Goal: Task Accomplishment & Management: Complete application form

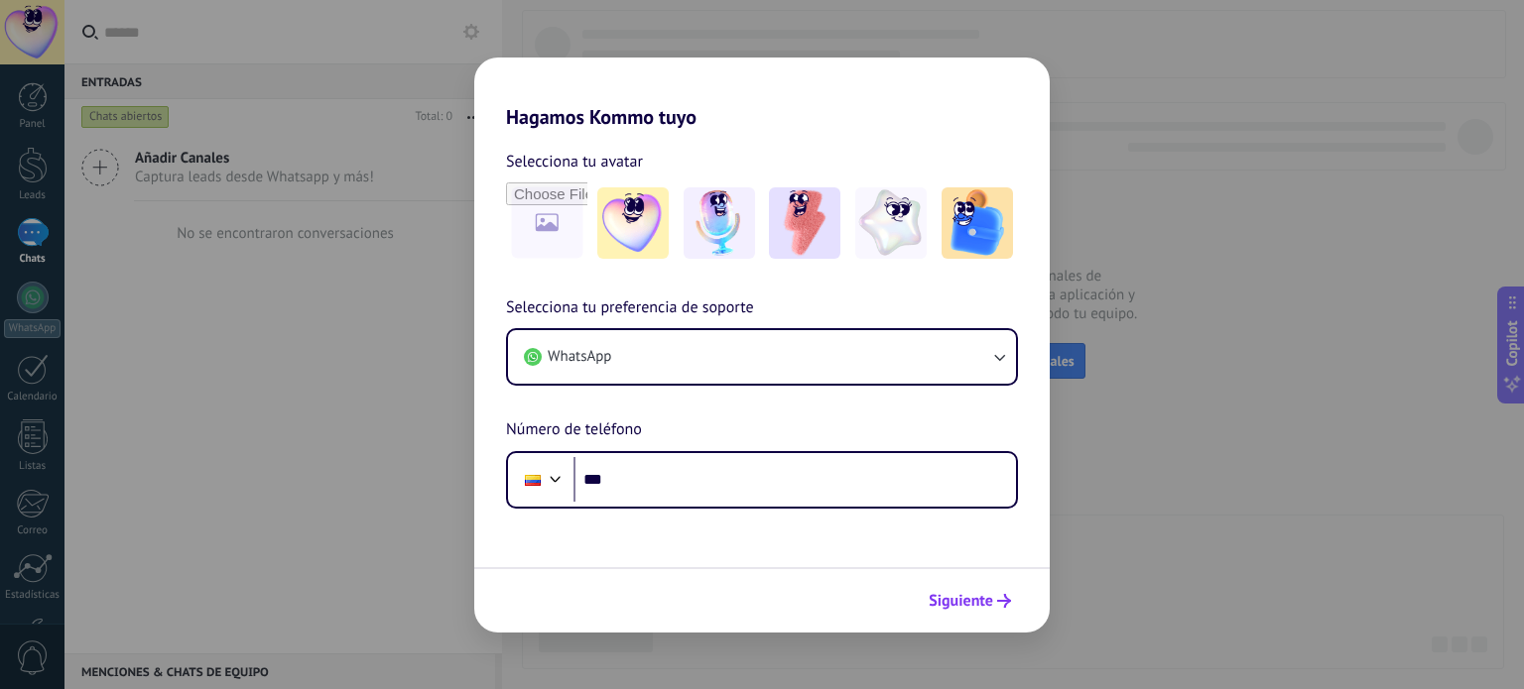
click at [936, 597] on span "Siguiente" at bounding box center [960, 601] width 64 height 14
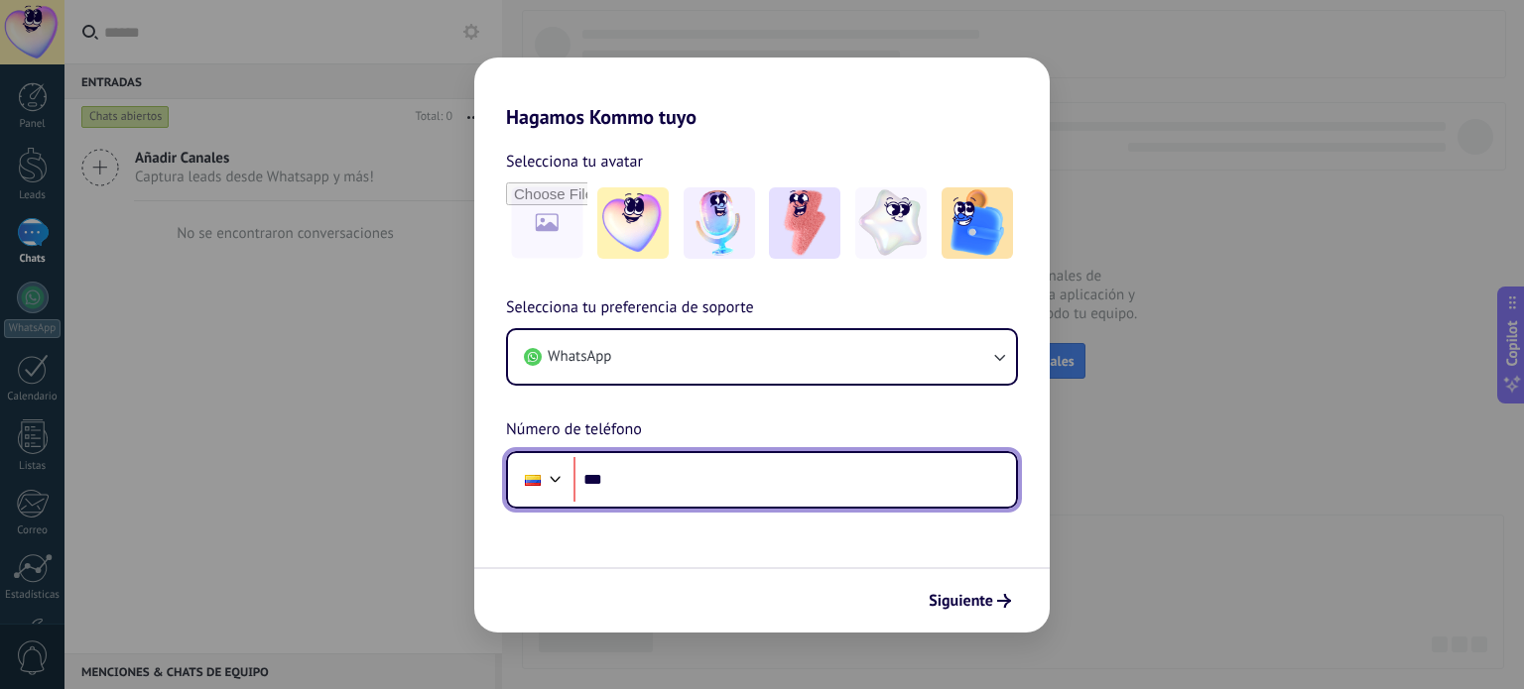
click at [651, 479] on input "***" at bounding box center [794, 480] width 442 height 46
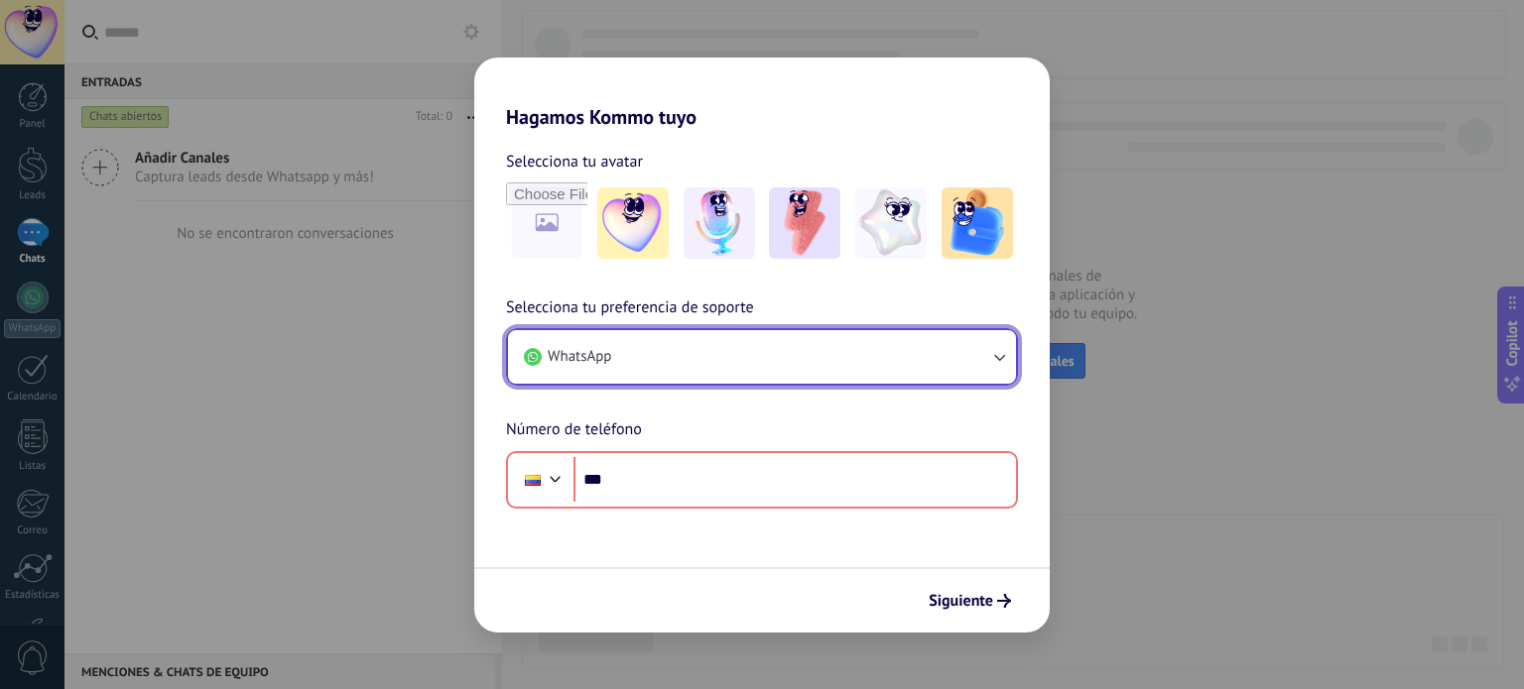
click at [976, 366] on button "WhatsApp" at bounding box center [762, 357] width 508 height 54
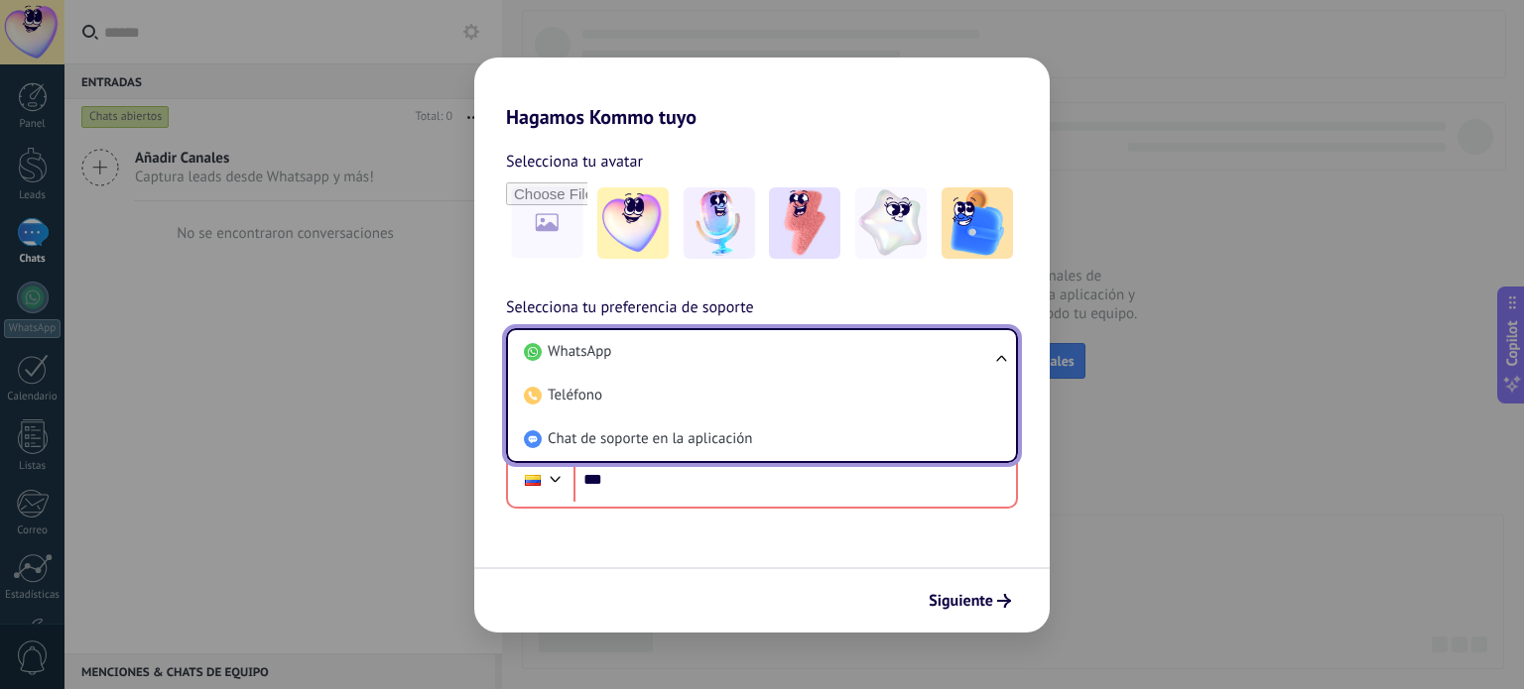
click at [734, 579] on div "Siguiente" at bounding box center [761, 599] width 575 height 65
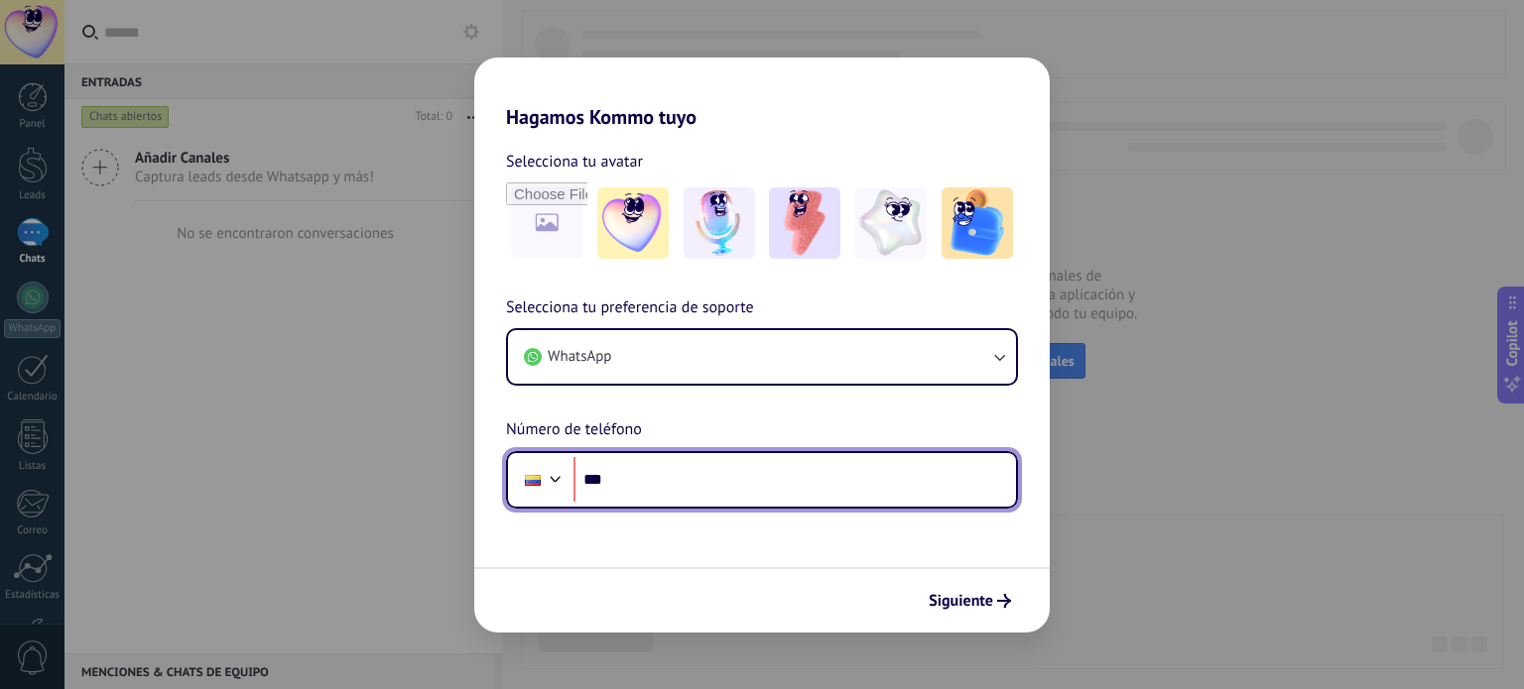
click at [677, 483] on input "***" at bounding box center [794, 480] width 442 height 46
drag, startPoint x: 622, startPoint y: 472, endPoint x: 613, endPoint y: 480, distance: 11.9
click at [613, 480] on input "**********" at bounding box center [794, 480] width 442 height 46
type input "**********"
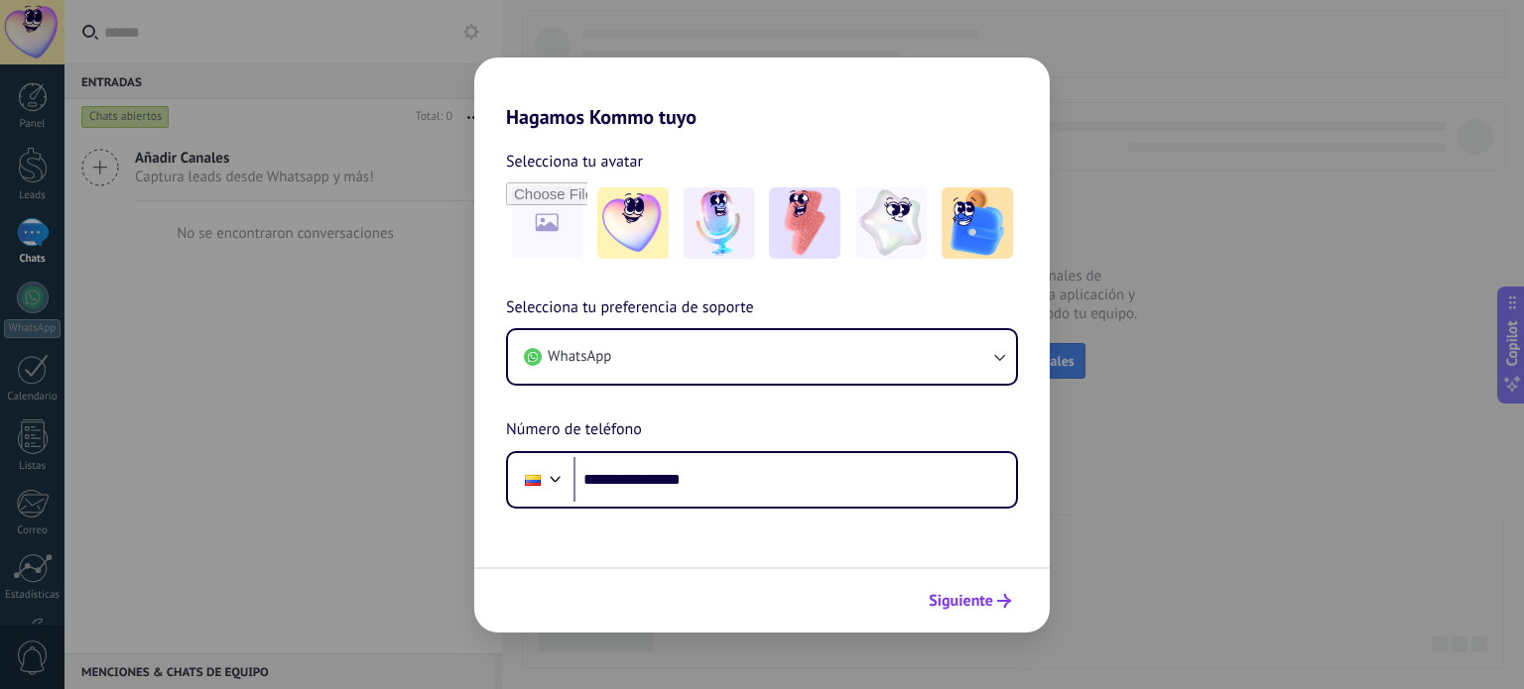
click at [967, 598] on span "Siguiente" at bounding box center [960, 601] width 64 height 14
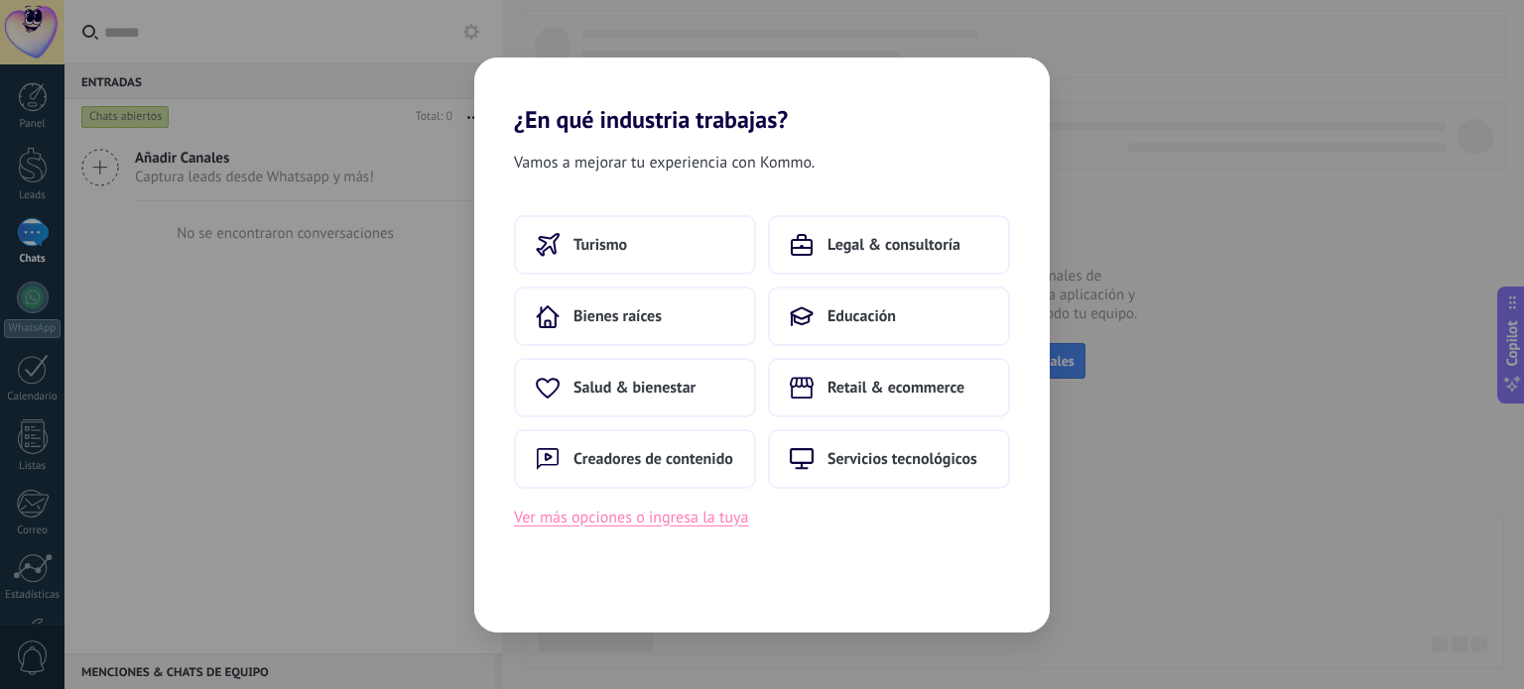
click at [614, 516] on button "Ver más opciones o ingresa la tuya" at bounding box center [631, 518] width 234 height 26
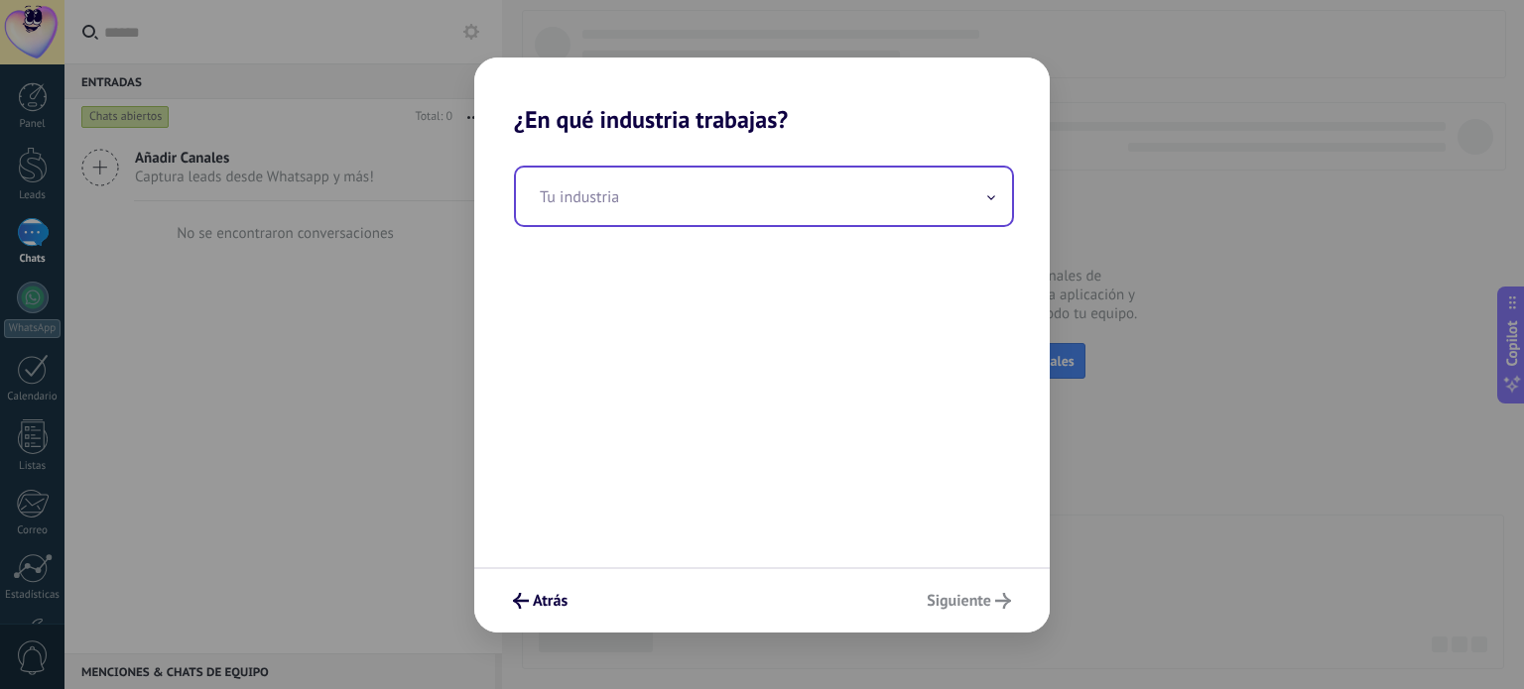
click at [555, 201] on input "text" at bounding box center [764, 197] width 496 height 58
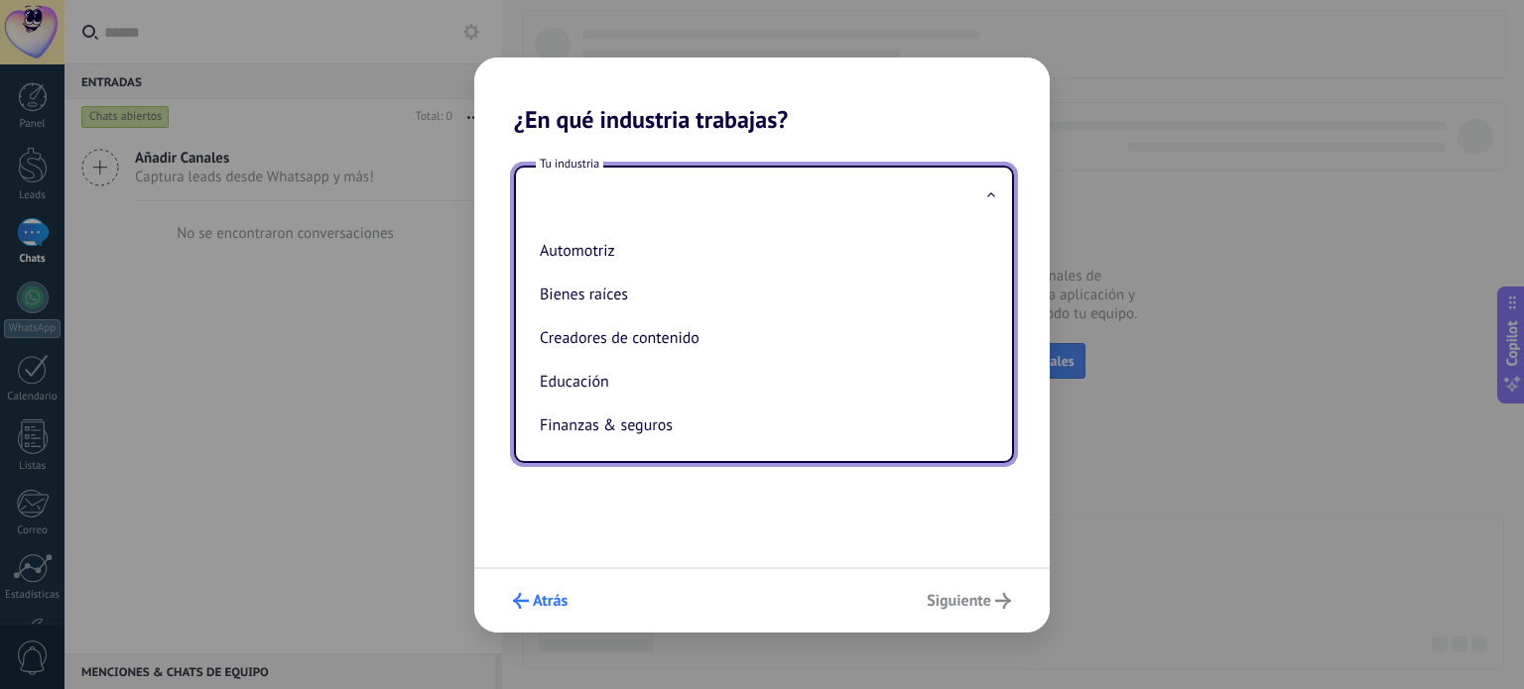
click at [568, 589] on button "Atrás" at bounding box center [540, 601] width 72 height 34
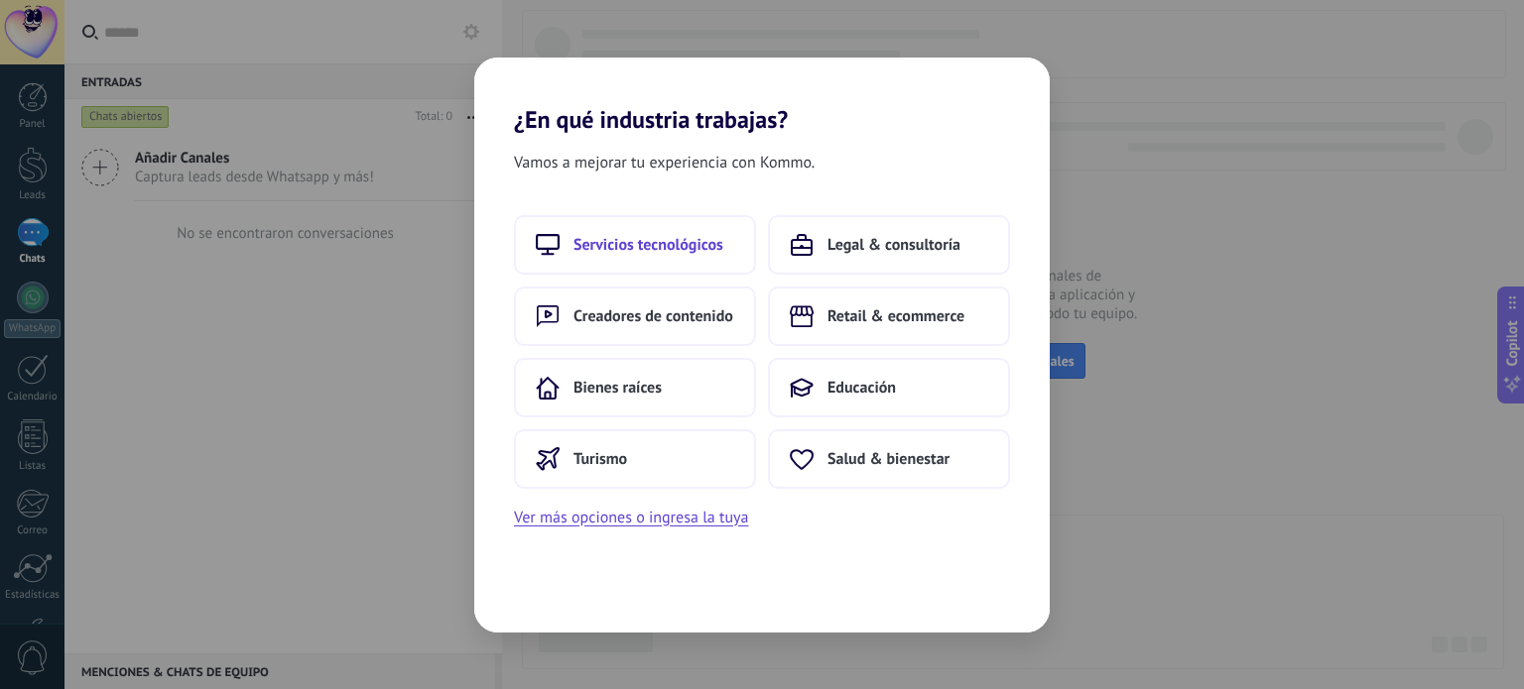
click at [693, 247] on span "Servicios tecnológicos" at bounding box center [648, 245] width 150 height 20
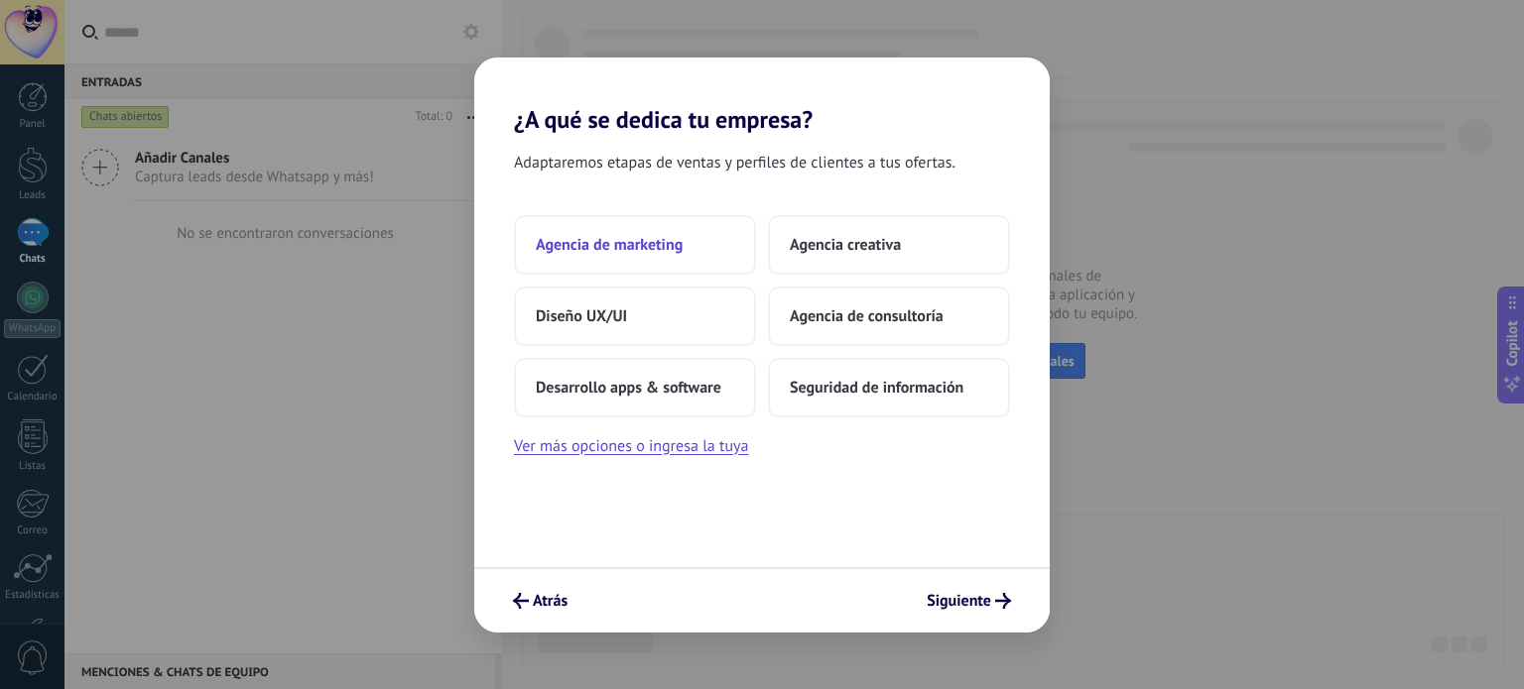
click at [659, 261] on button "Agencia de marketing" at bounding box center [635, 245] width 242 height 60
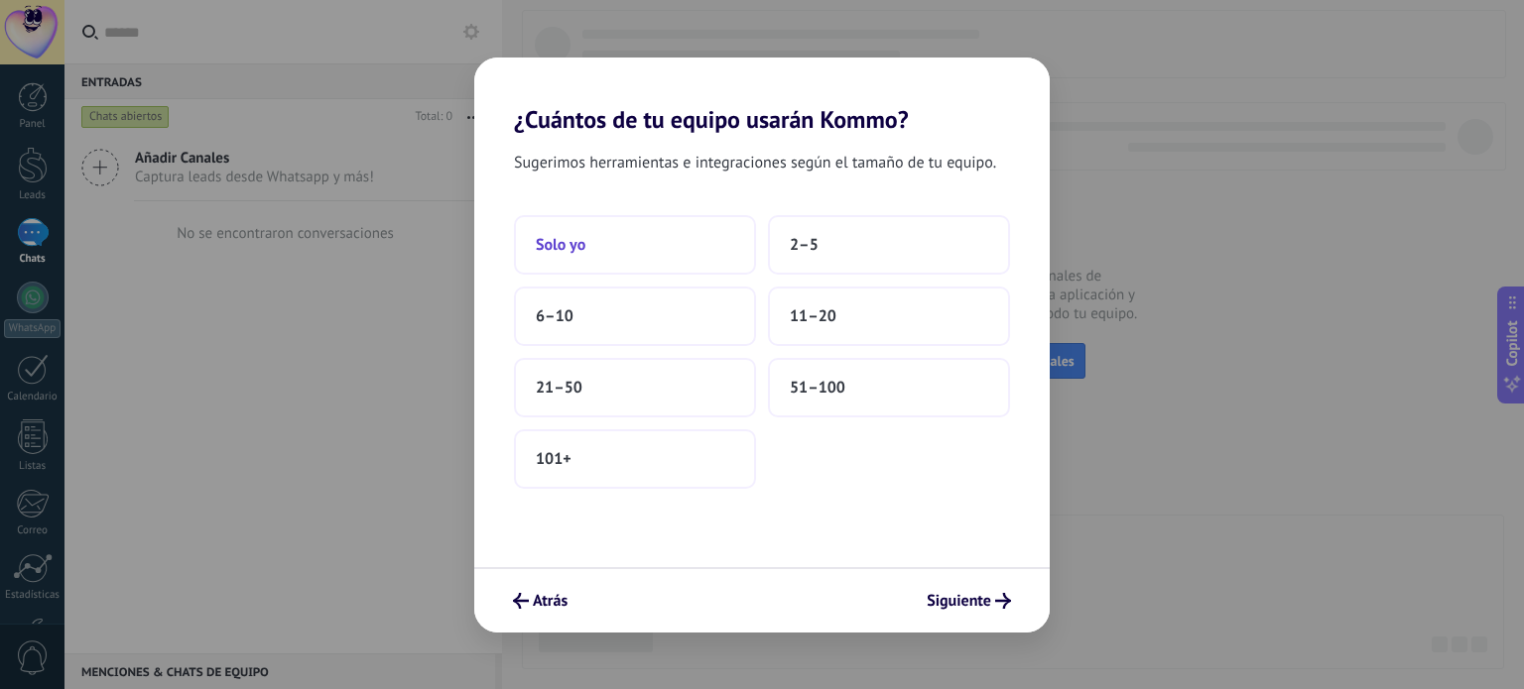
click at [665, 243] on button "Solo yo" at bounding box center [635, 245] width 242 height 60
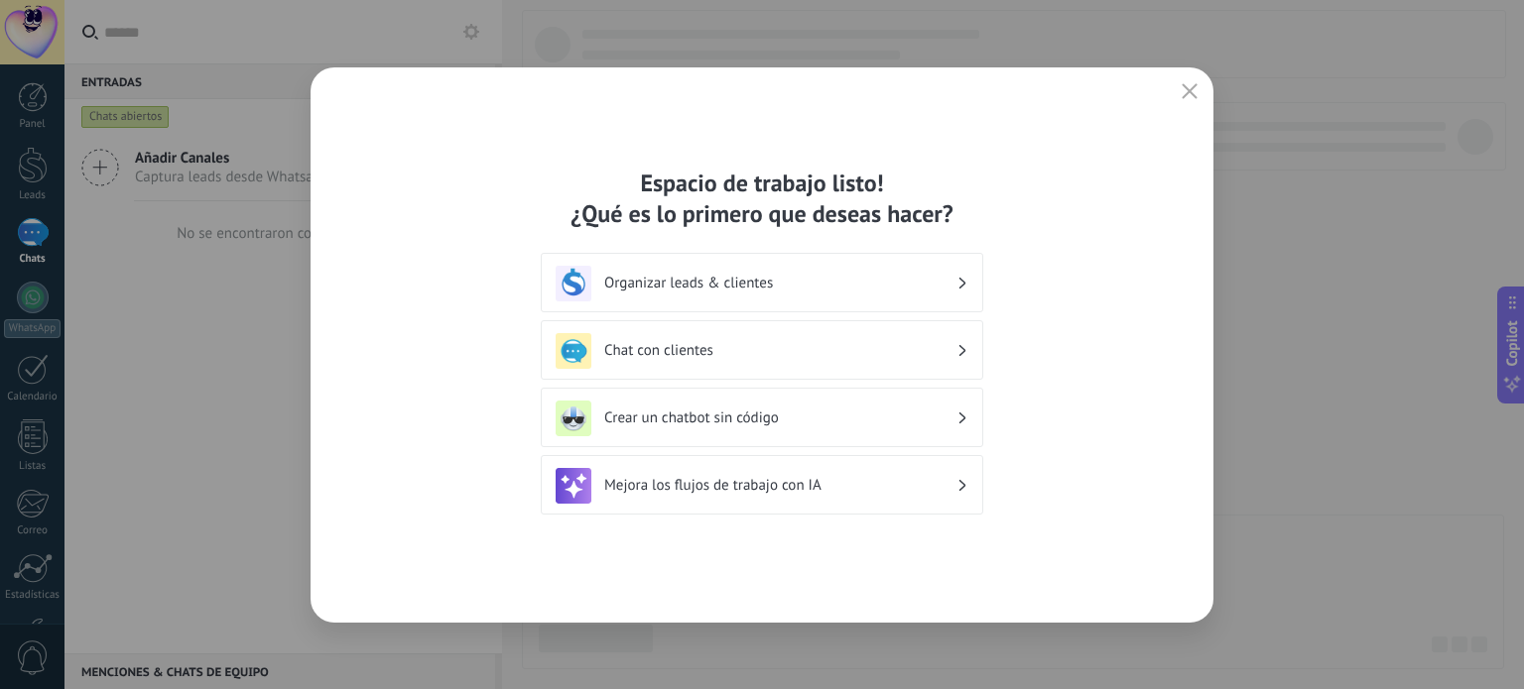
click at [783, 287] on h3 "Organizar leads & clientes" at bounding box center [780, 283] width 352 height 19
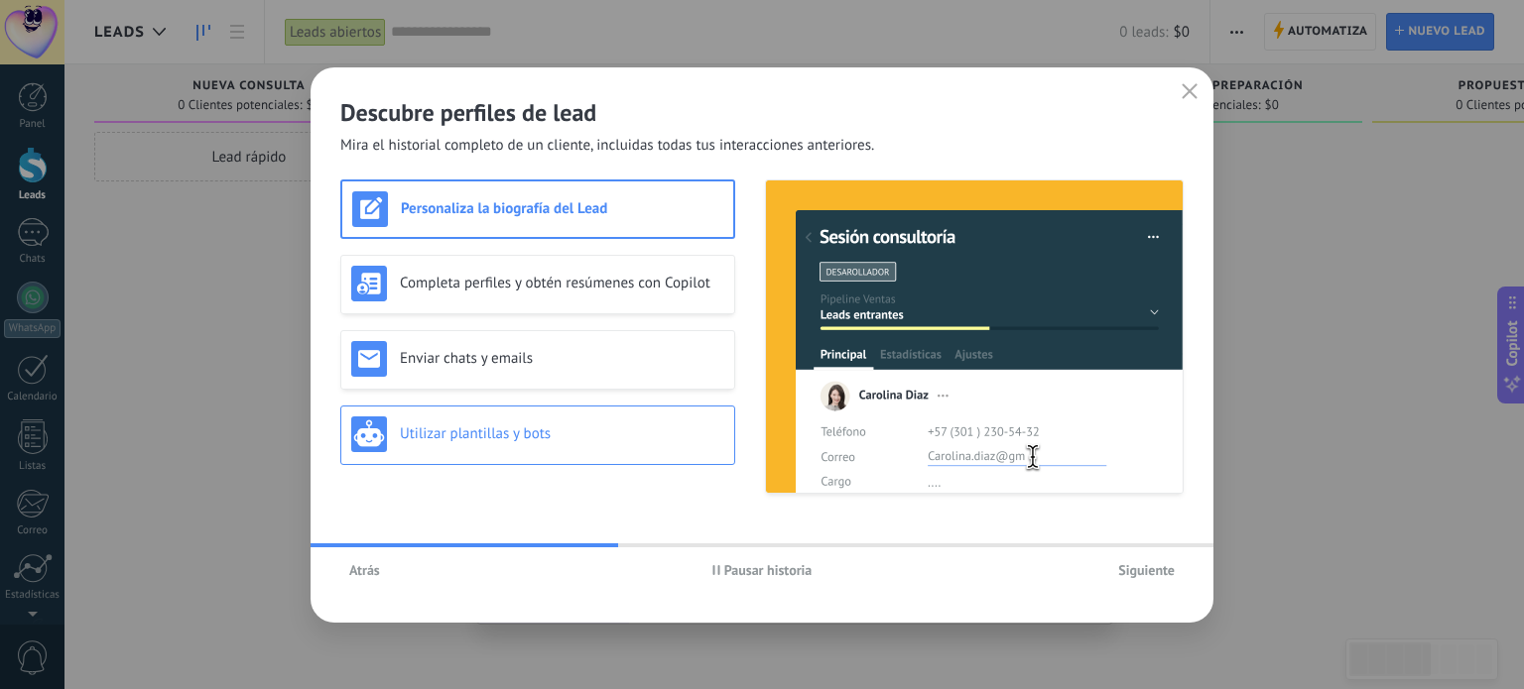
click at [570, 434] on h3 "Utilizar plantillas y bots" at bounding box center [562, 434] width 324 height 19
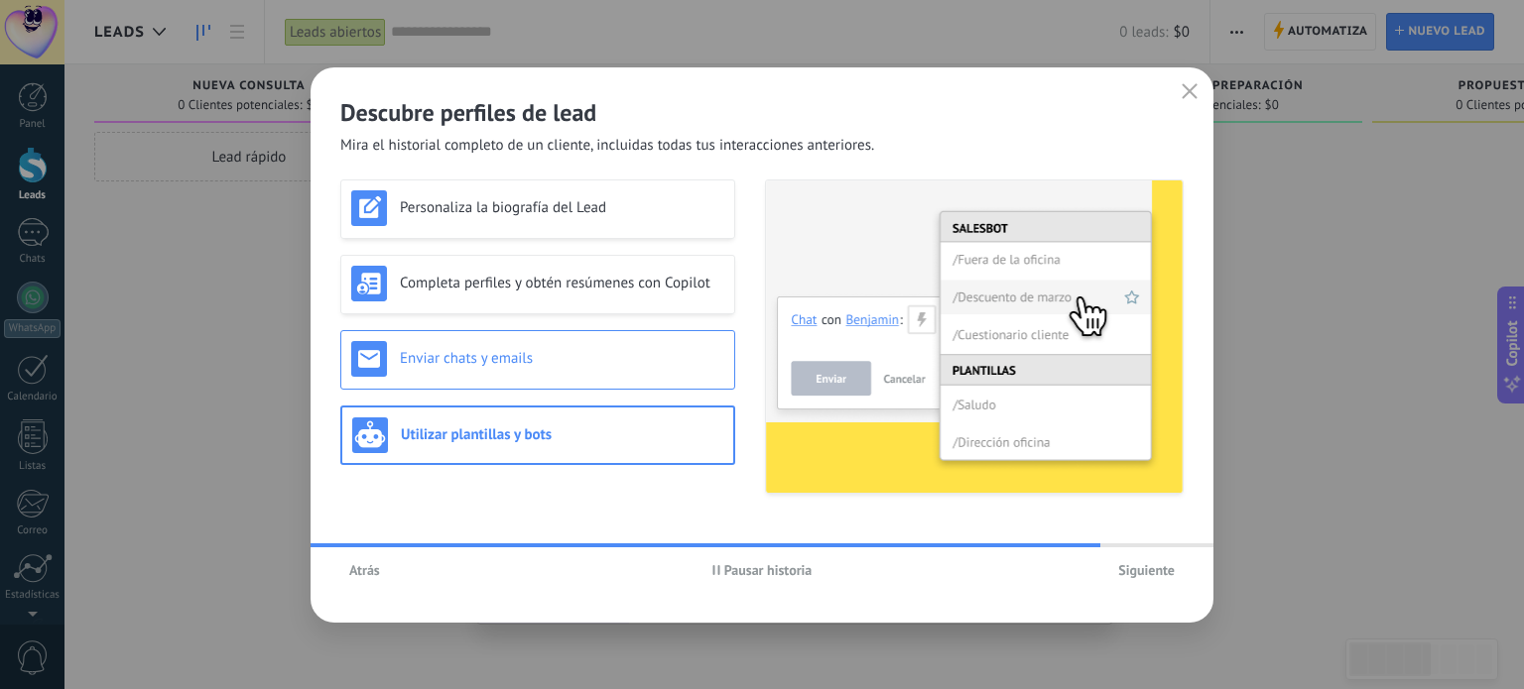
click at [559, 372] on div "Enviar chats y emails" at bounding box center [537, 359] width 373 height 36
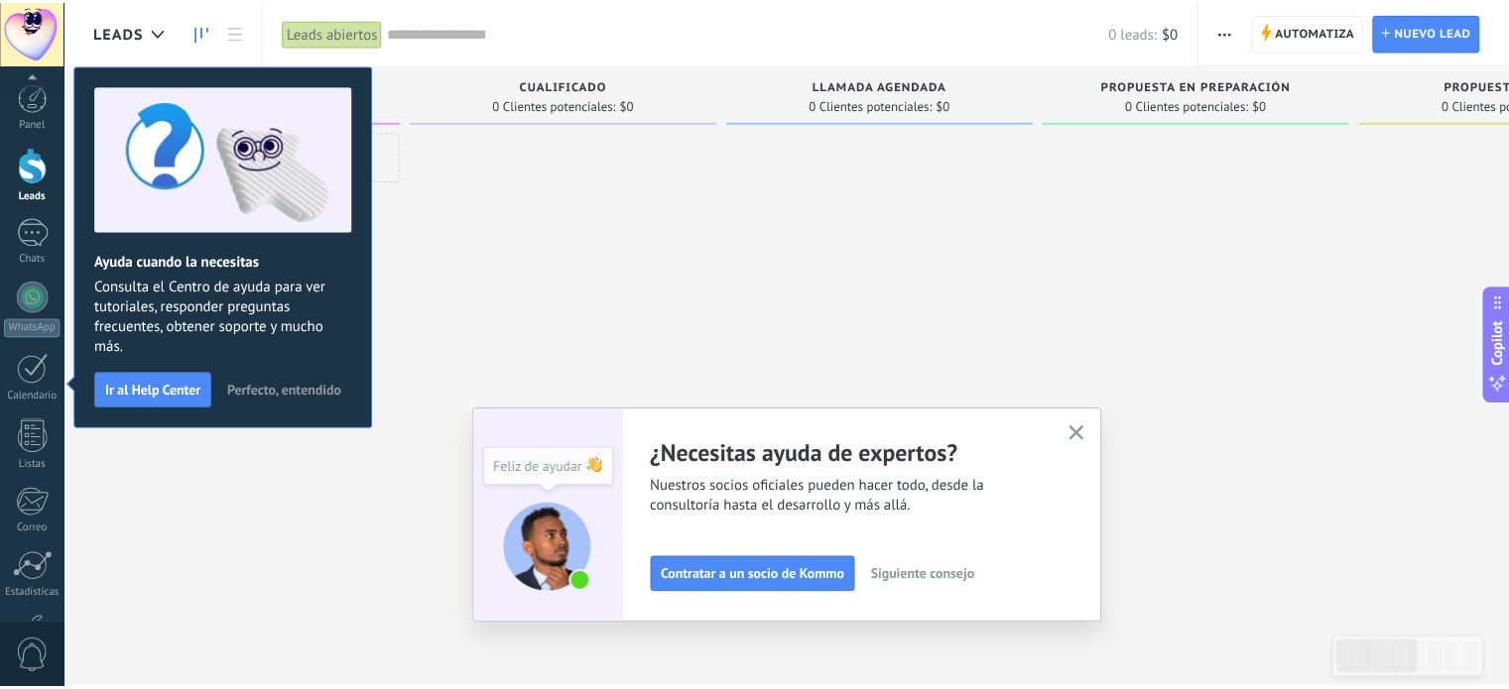
scroll to position [135, 0]
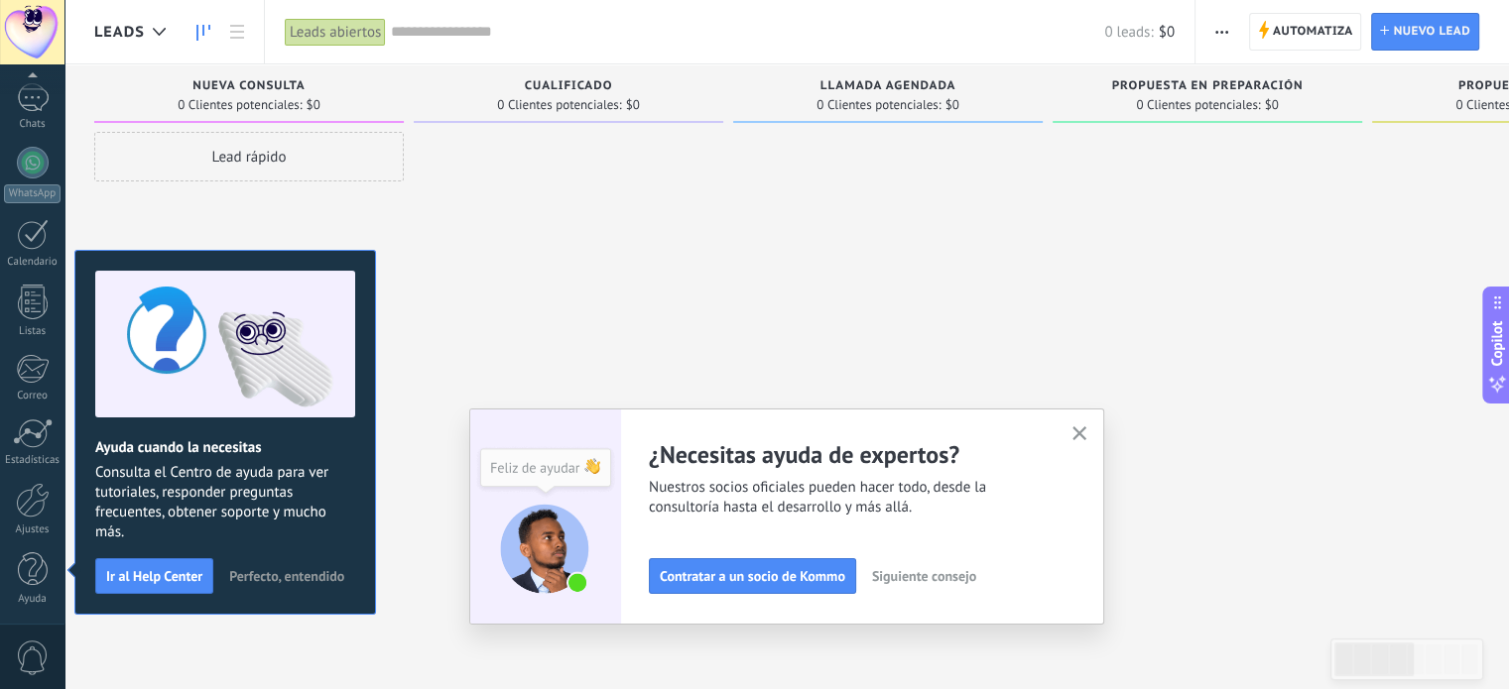
click at [1087, 433] on use "button" at bounding box center [1079, 434] width 15 height 15
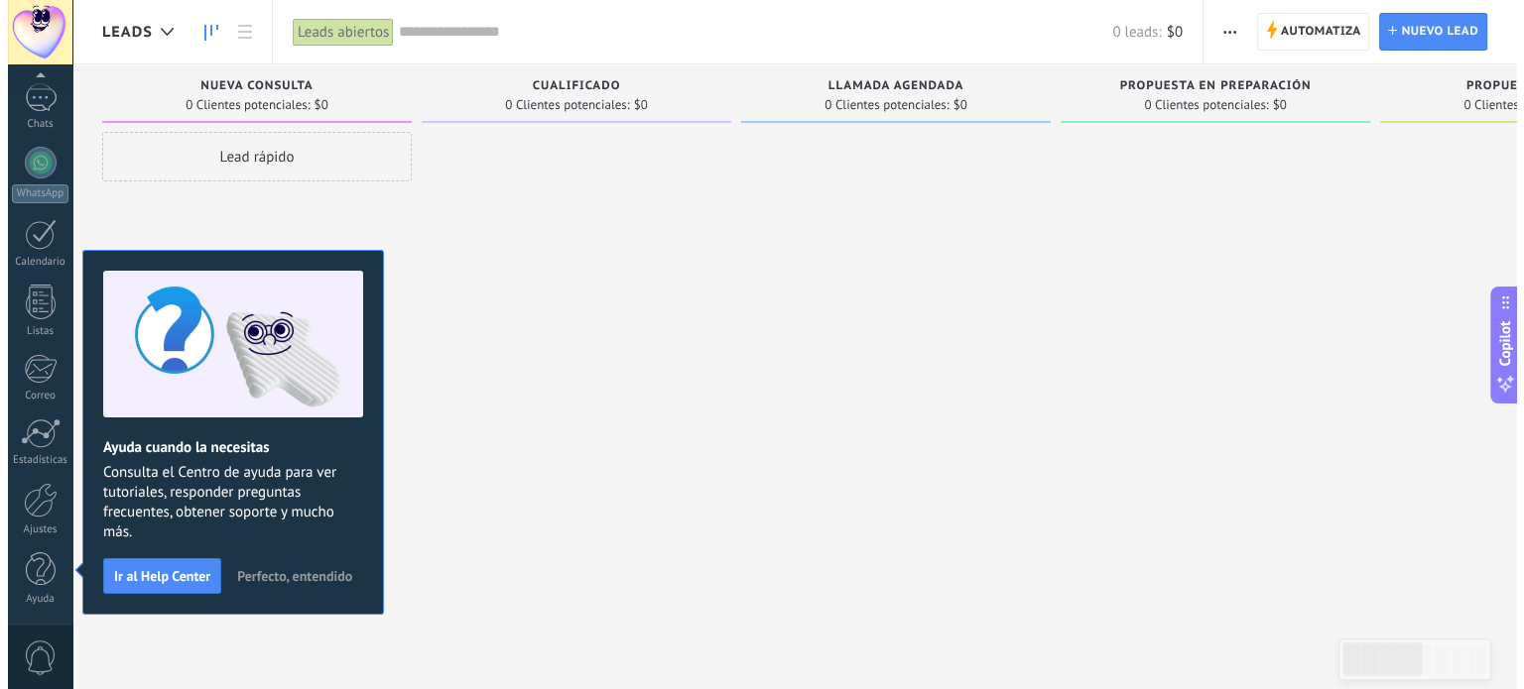
scroll to position [0, 0]
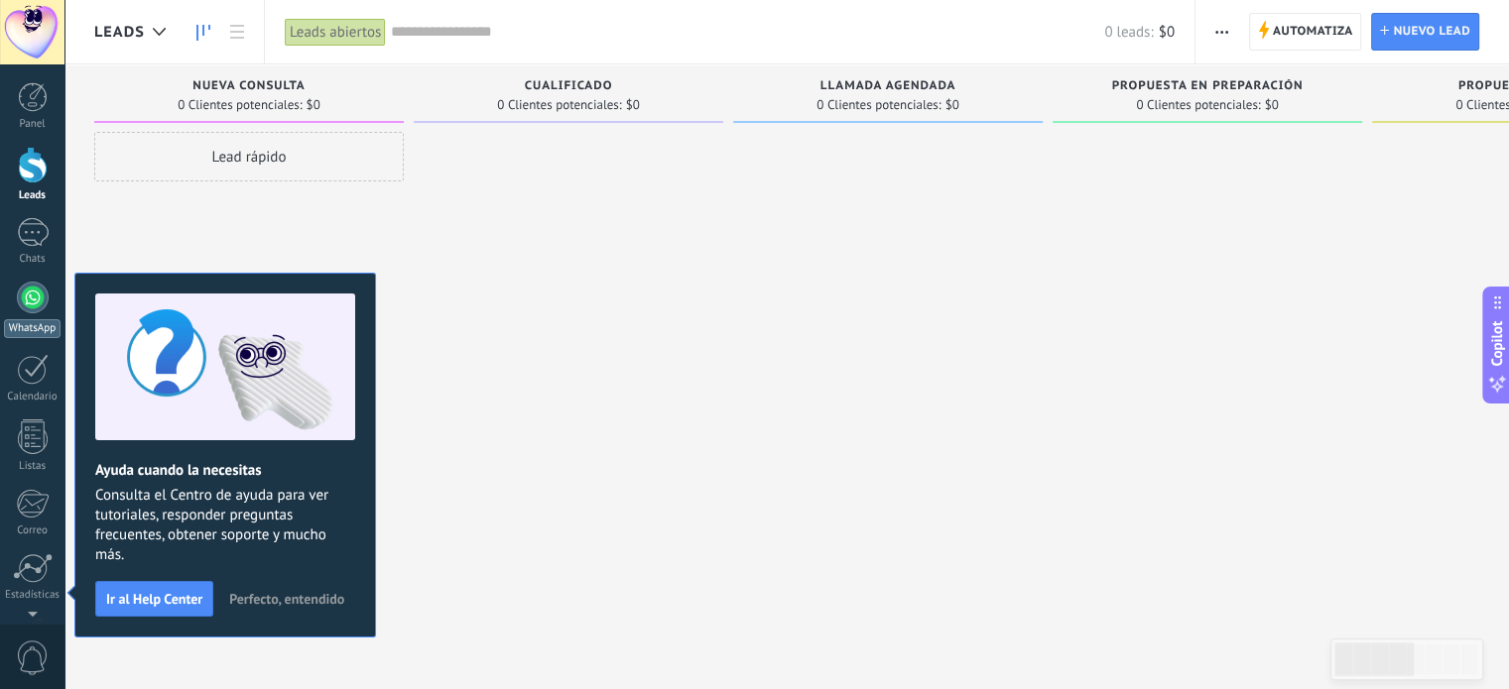
click at [25, 288] on div at bounding box center [33, 298] width 32 height 32
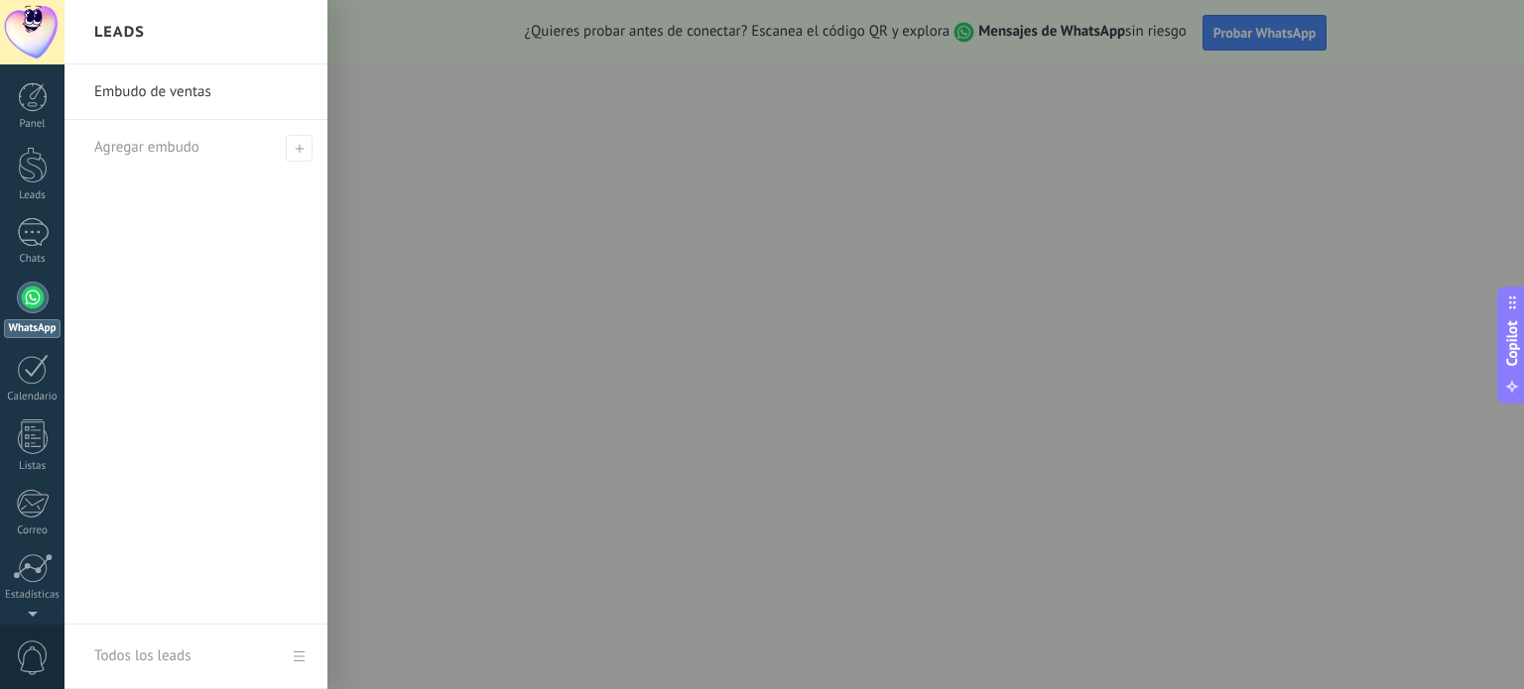
click at [564, 207] on div at bounding box center [826, 344] width 1524 height 689
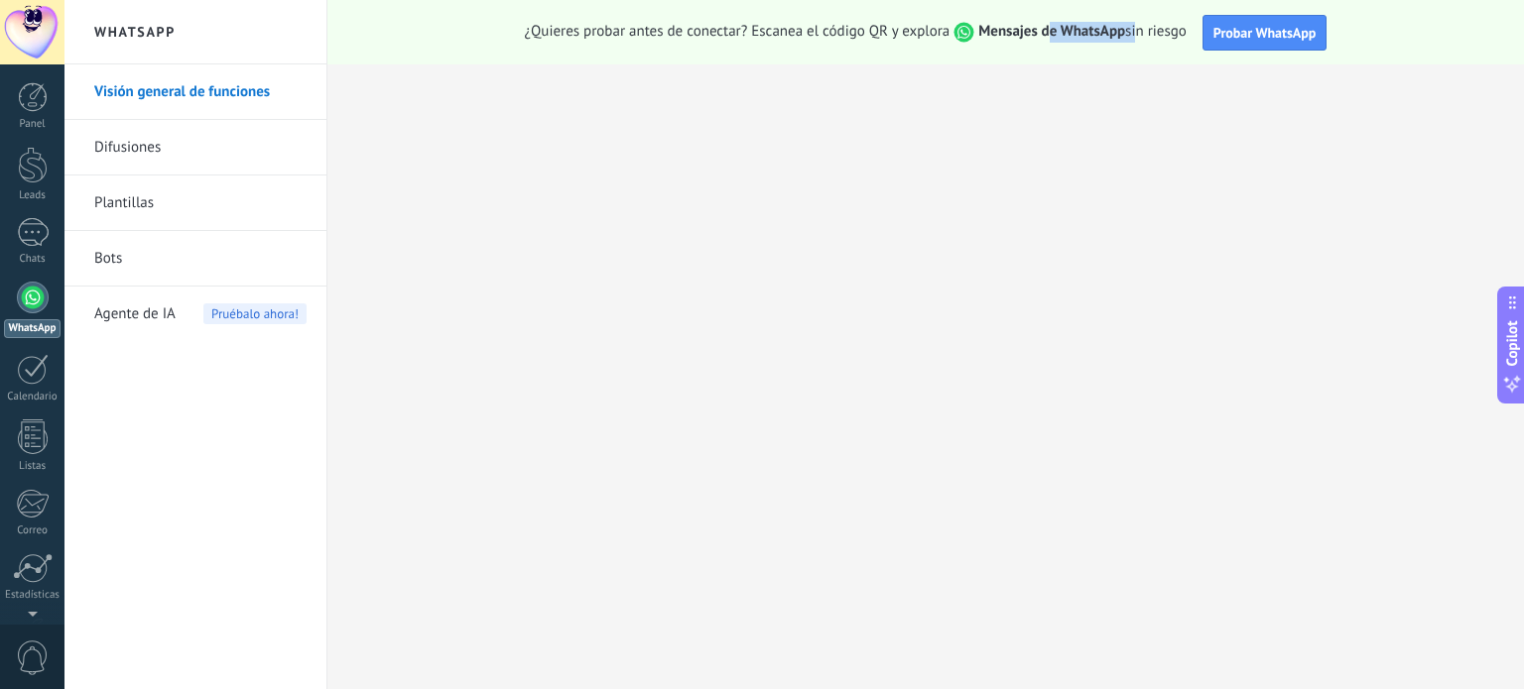
drag, startPoint x: 1047, startPoint y: 37, endPoint x: 1132, endPoint y: 37, distance: 84.3
click at [1132, 37] on span "¿Quieres probar antes de conectar? Escanea el código QR y explora Mensajes de W…" at bounding box center [856, 32] width 662 height 21
click at [1140, 37] on span "¿Quieres probar antes de conectar? Escanea el código QR y explora Mensajes de W…" at bounding box center [856, 32] width 662 height 21
click at [28, 103] on div at bounding box center [33, 97] width 30 height 30
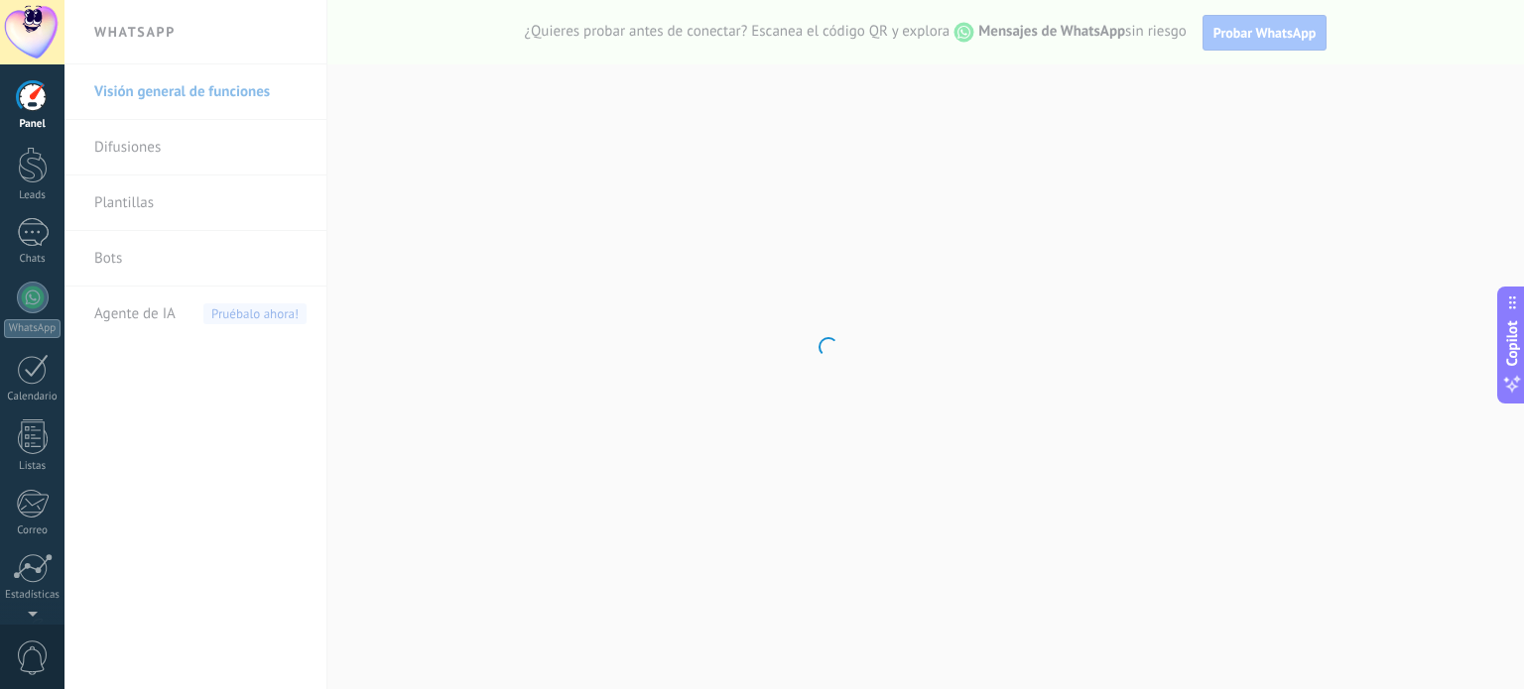
click at [32, 39] on div at bounding box center [32, 32] width 64 height 64
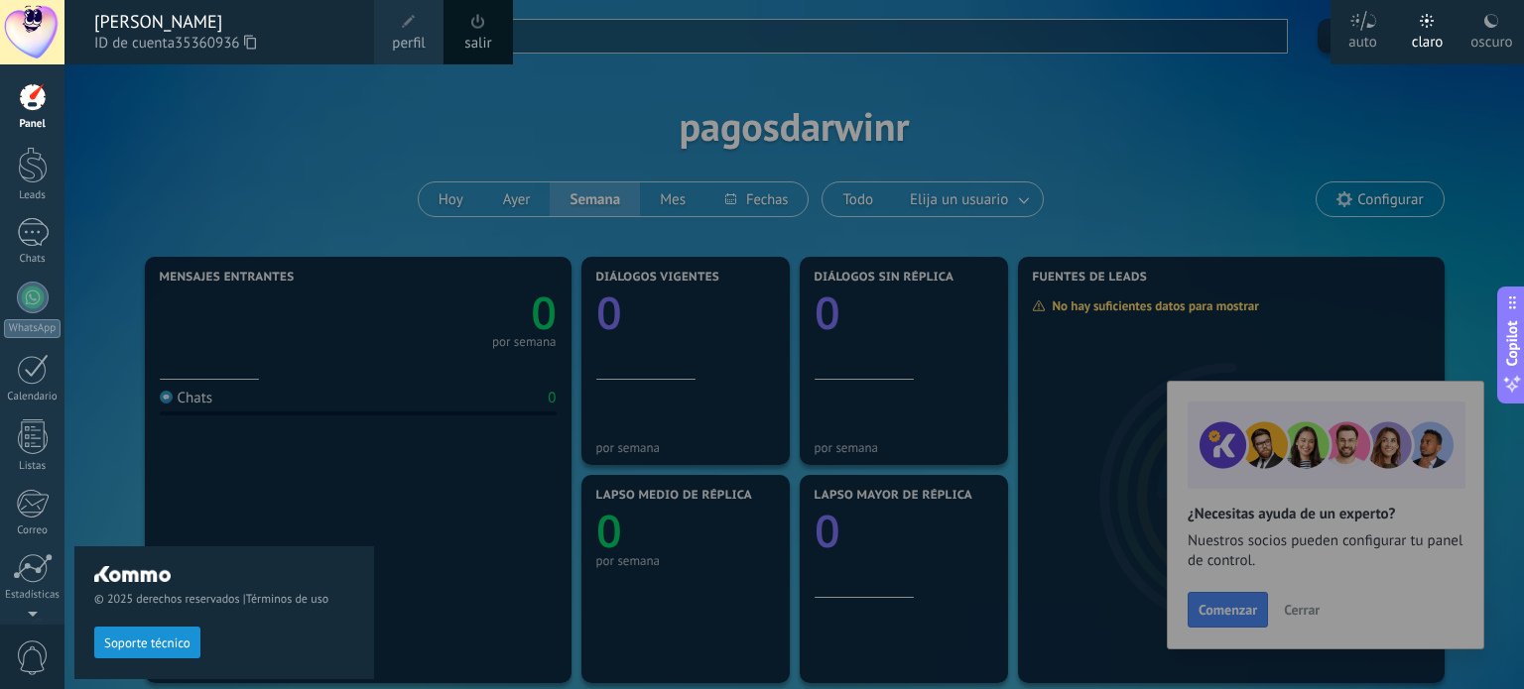
click at [354, 182] on div "© 2025 derechos reservados | Términos de uso Soporte técnico" at bounding box center [224, 376] width 300 height 625
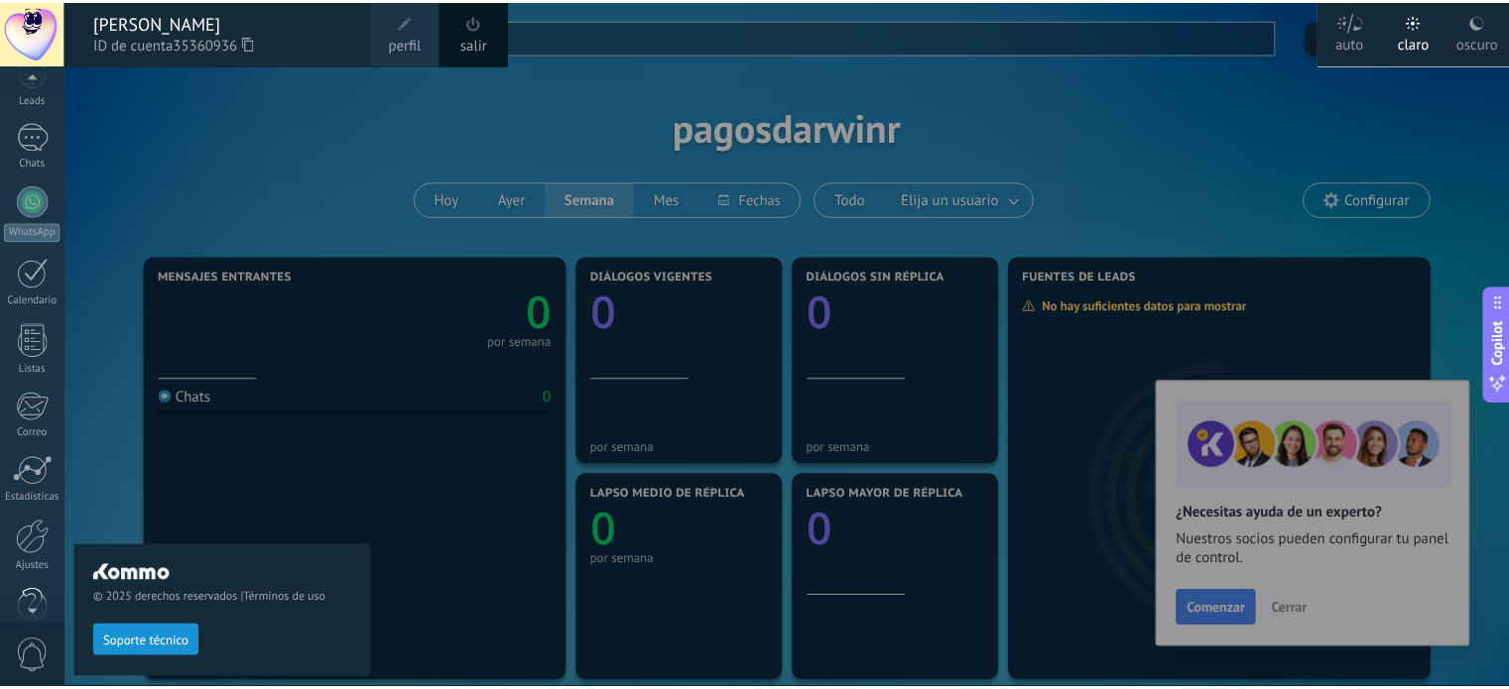
scroll to position [135, 0]
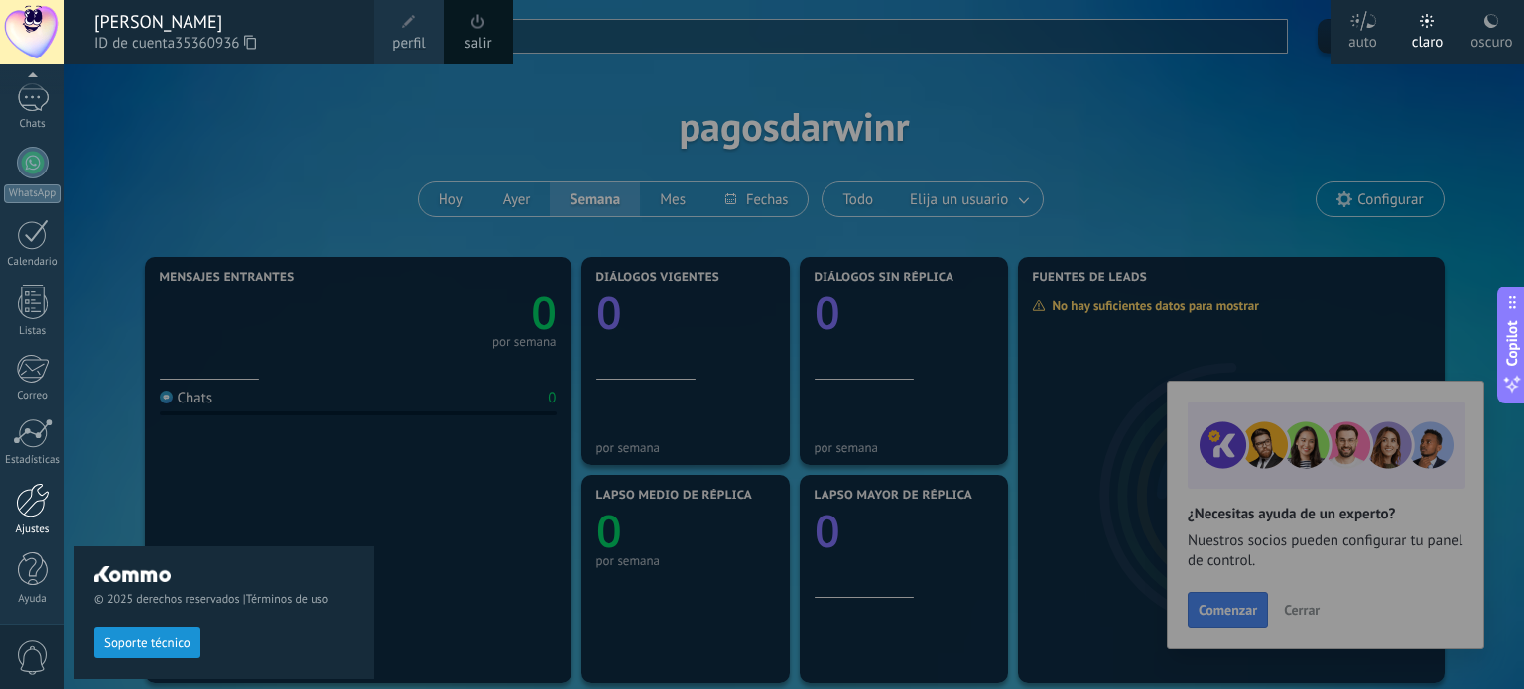
click at [36, 509] on div at bounding box center [33, 500] width 34 height 35
